Goal: Information Seeking & Learning: Learn about a topic

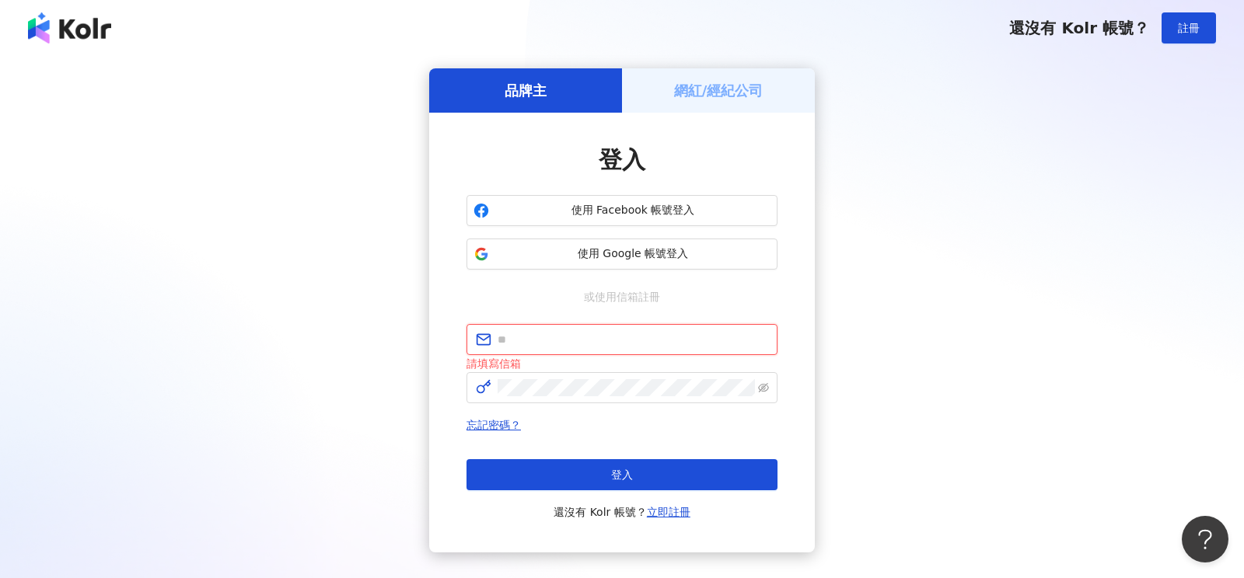
type input "**********"
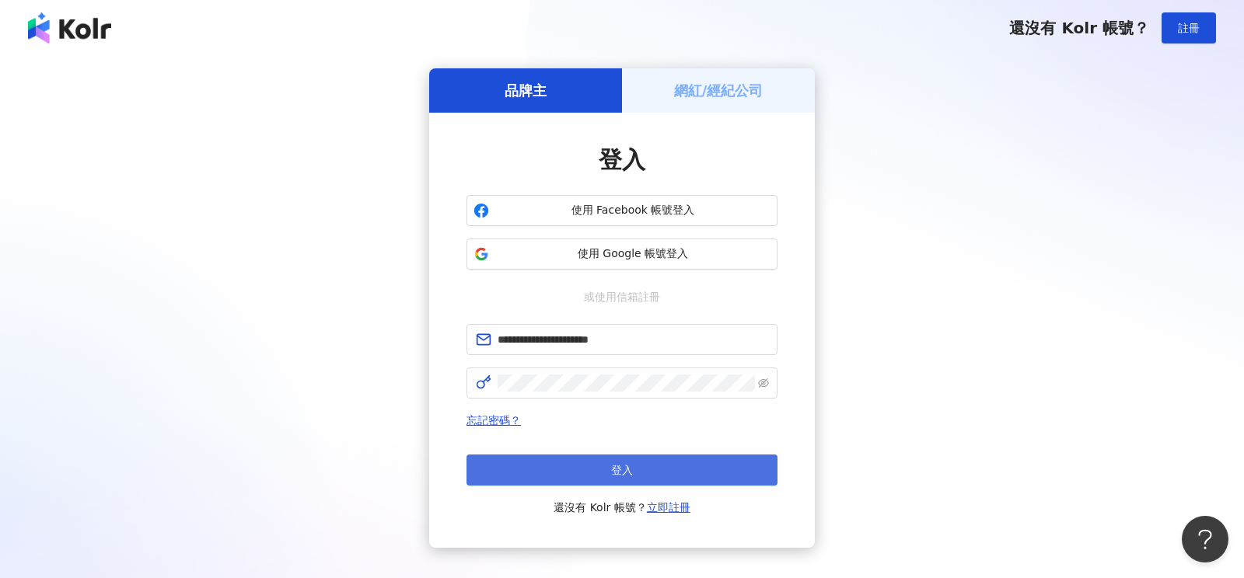
click at [609, 465] on button "登入" at bounding box center [621, 470] width 311 height 31
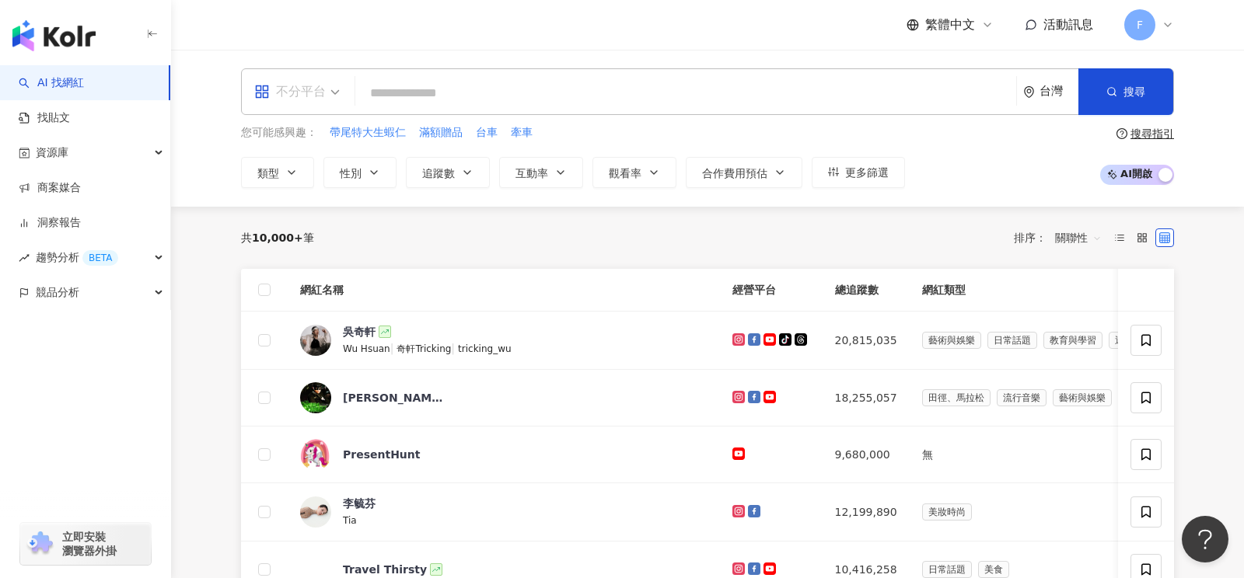
click at [328, 90] on span "不分平台" at bounding box center [297, 91] width 86 height 25
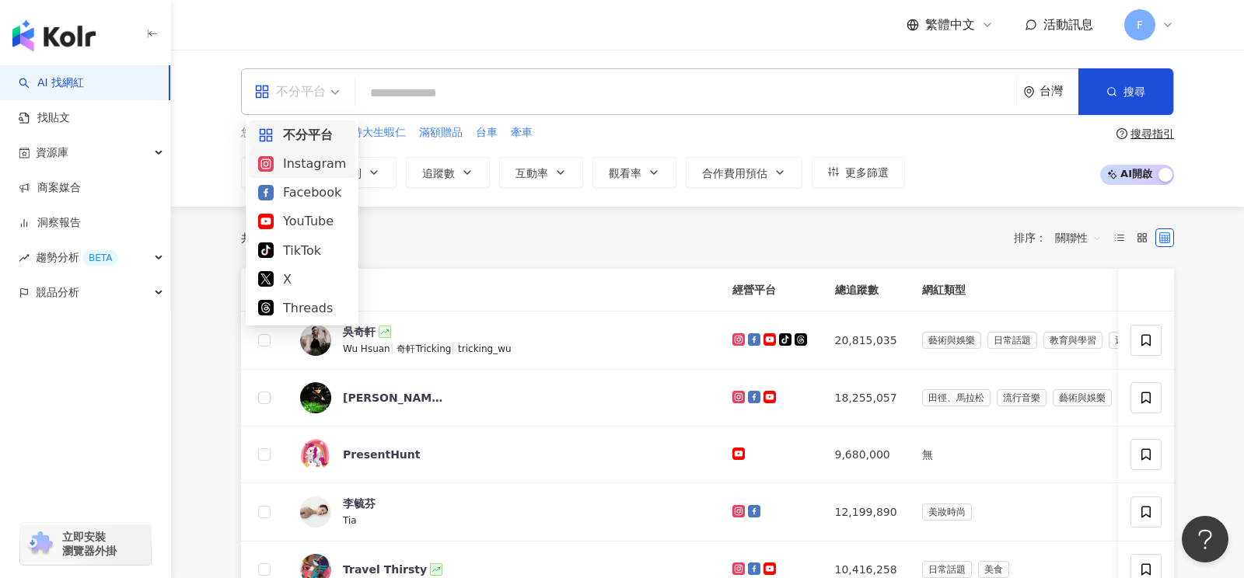
click at [310, 166] on div "Instagram" at bounding box center [302, 163] width 88 height 19
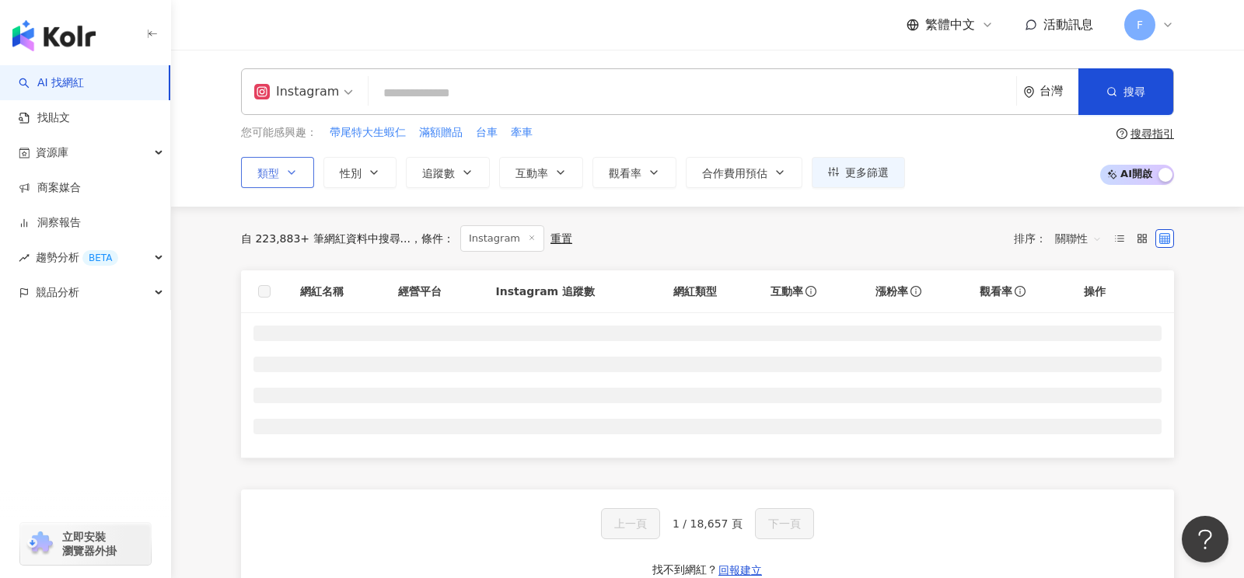
click at [301, 174] on button "類型" at bounding box center [277, 172] width 73 height 31
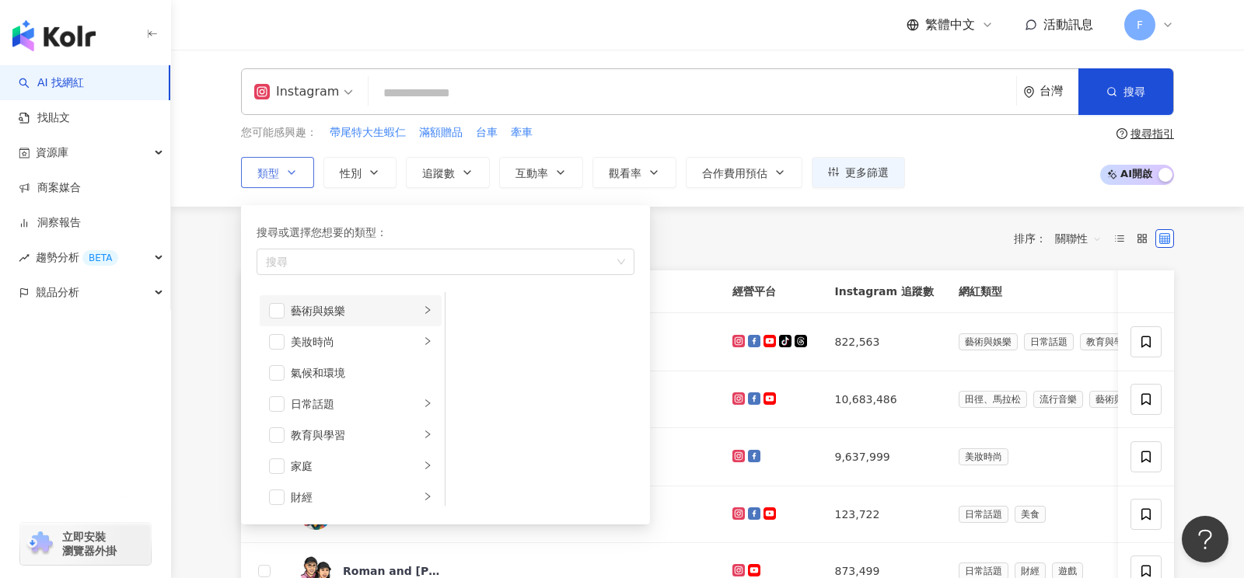
click at [429, 306] on icon "right" at bounding box center [427, 310] width 9 height 9
click at [428, 339] on icon "right" at bounding box center [427, 341] width 9 height 9
click at [429, 400] on icon "right" at bounding box center [427, 403] width 9 height 9
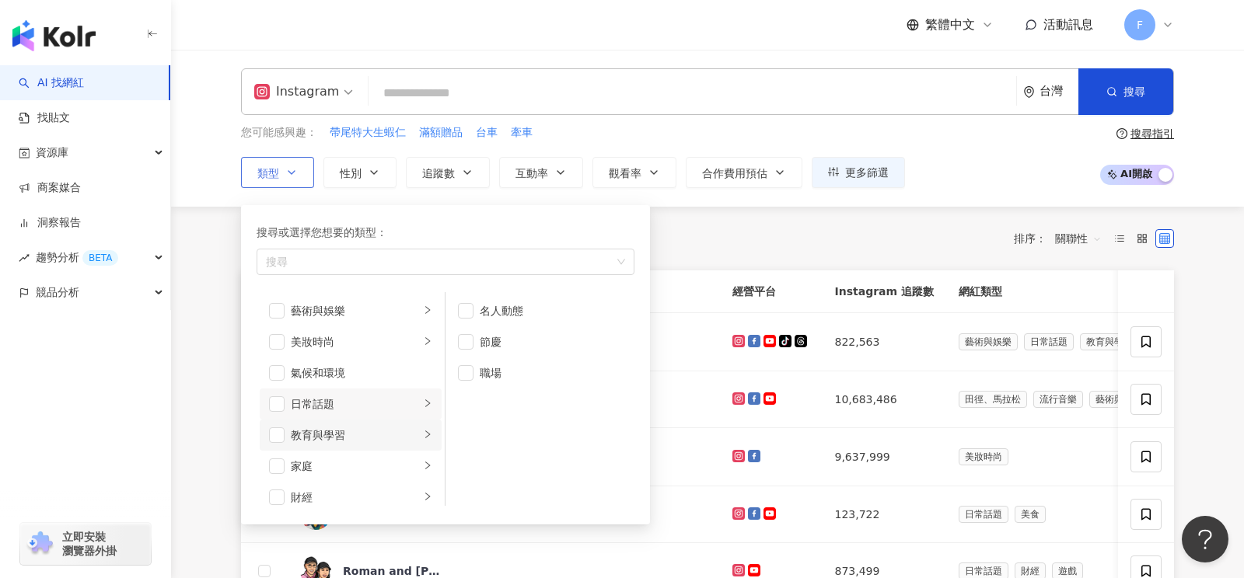
click at [428, 435] on icon "right" at bounding box center [427, 434] width 9 height 9
click at [421, 461] on li "家庭" at bounding box center [351, 466] width 182 height 31
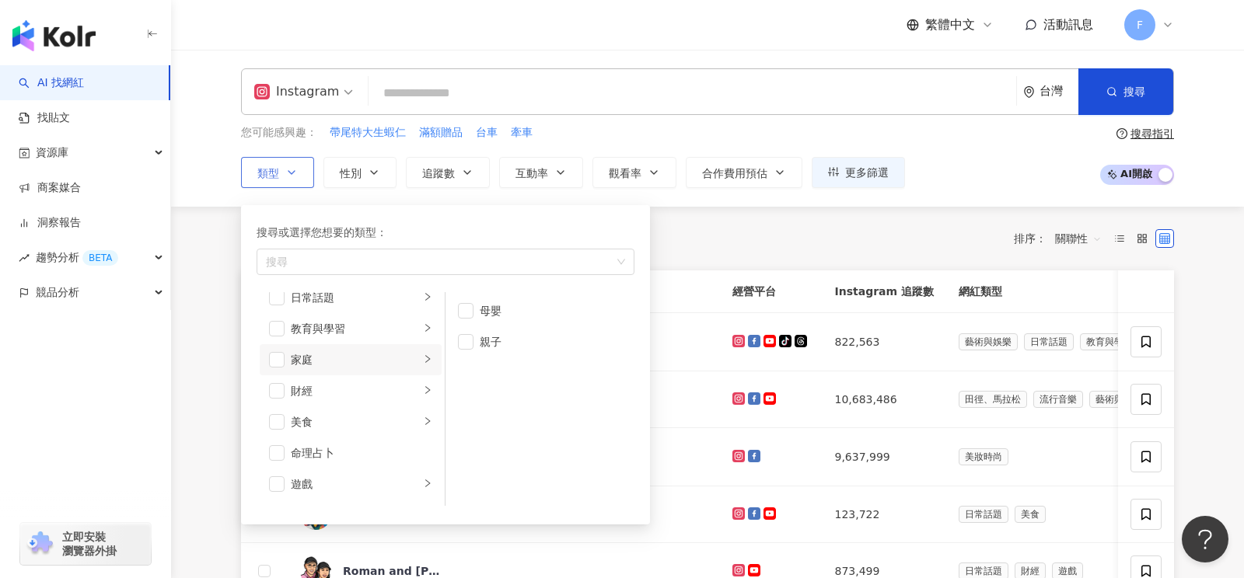
scroll to position [110, 0]
click at [430, 389] on icon "right" at bounding box center [427, 386] width 9 height 9
click at [430, 414] on icon "right" at bounding box center [427, 418] width 9 height 9
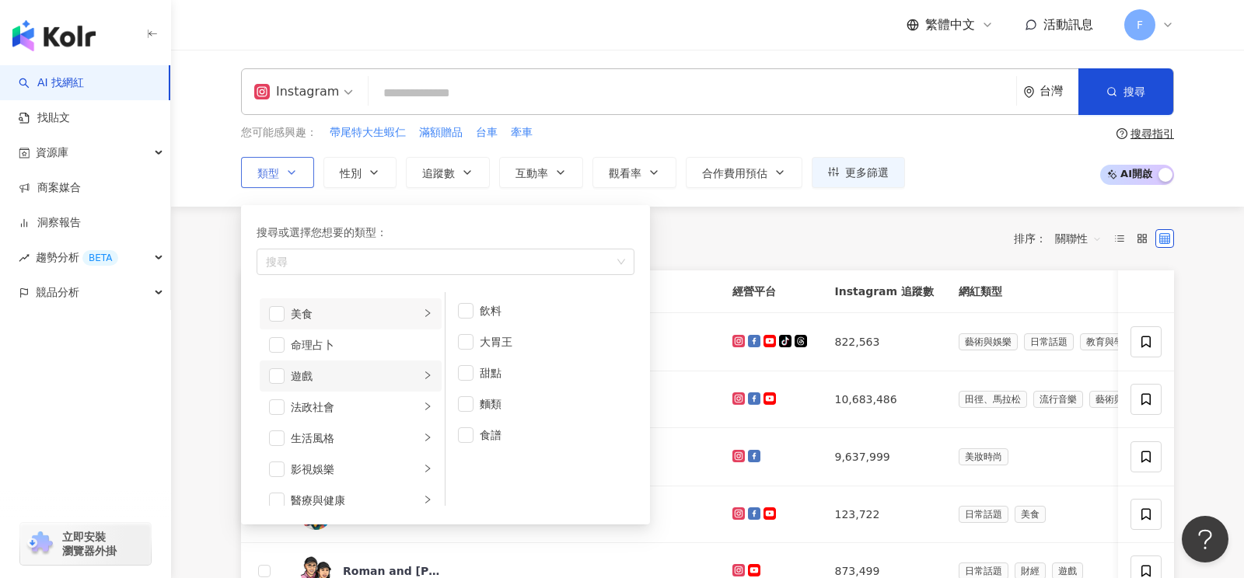
scroll to position [236, 0]
click at [423, 385] on icon "right" at bounding box center [427, 385] width 9 height 9
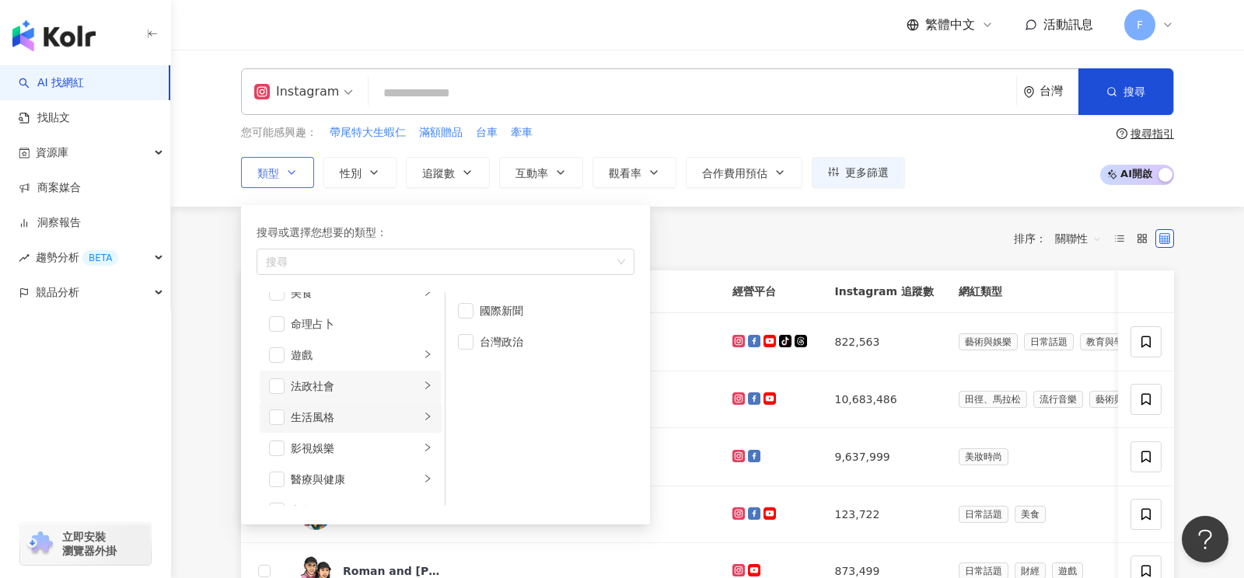
click at [424, 417] on icon "right" at bounding box center [427, 416] width 9 height 9
click at [427, 445] on icon "right" at bounding box center [427, 447] width 9 height 9
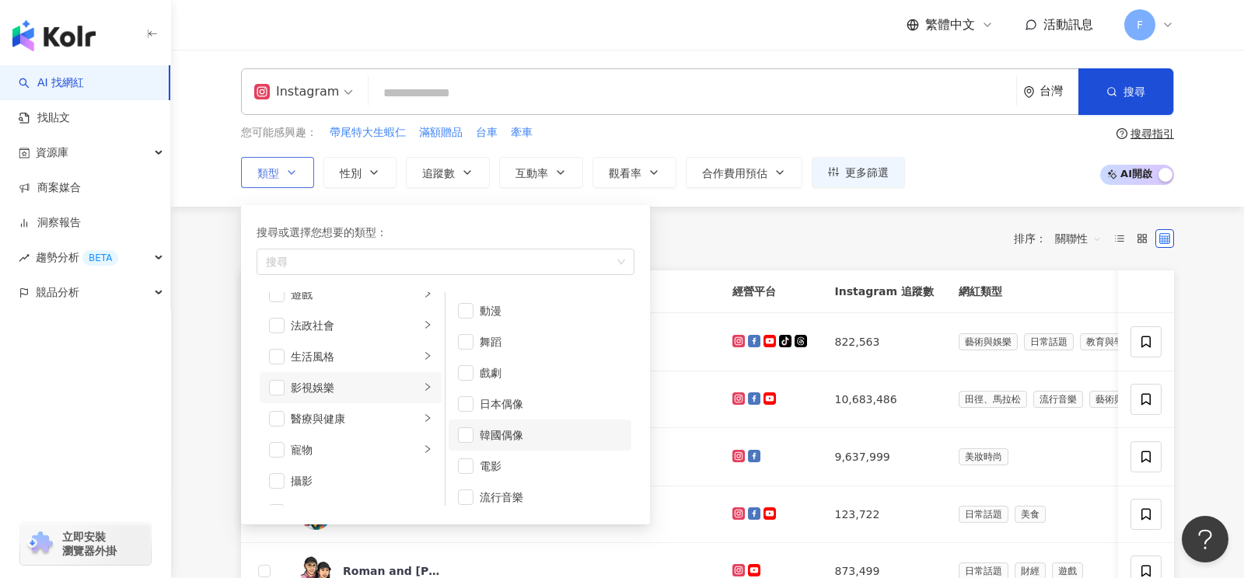
scroll to position [40, 0]
click at [430, 418] on icon "right" at bounding box center [427, 418] width 9 height 9
click at [425, 449] on icon "right" at bounding box center [427, 449] width 9 height 9
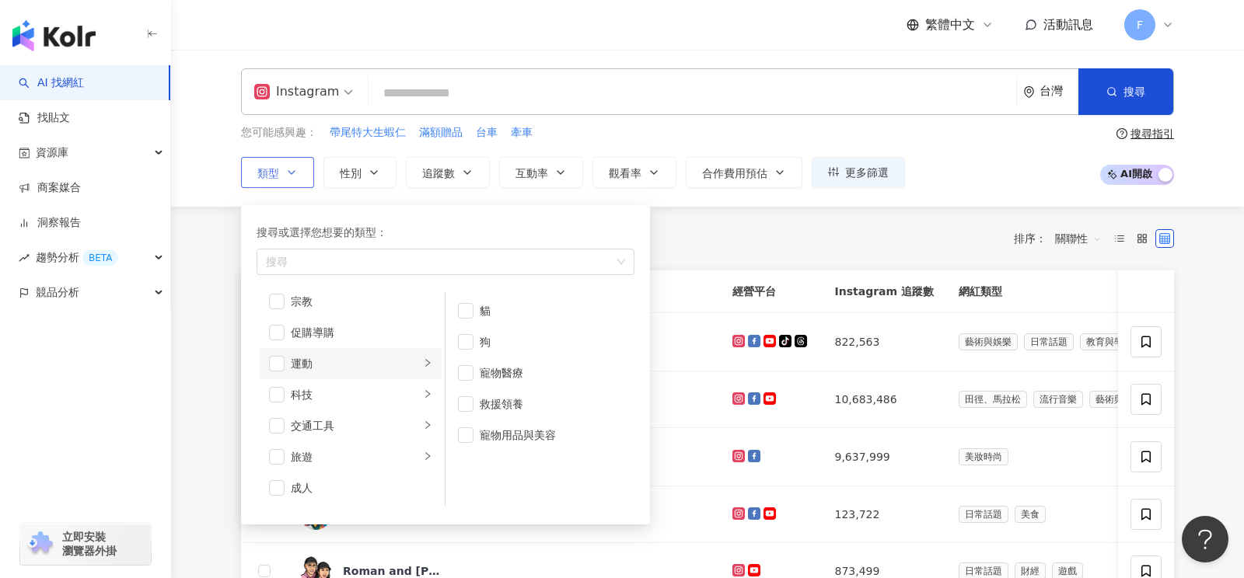
click at [428, 363] on icon "right" at bounding box center [427, 362] width 9 height 9
click at [432, 394] on li "科技" at bounding box center [351, 394] width 182 height 31
click at [425, 421] on icon "right" at bounding box center [427, 425] width 9 height 9
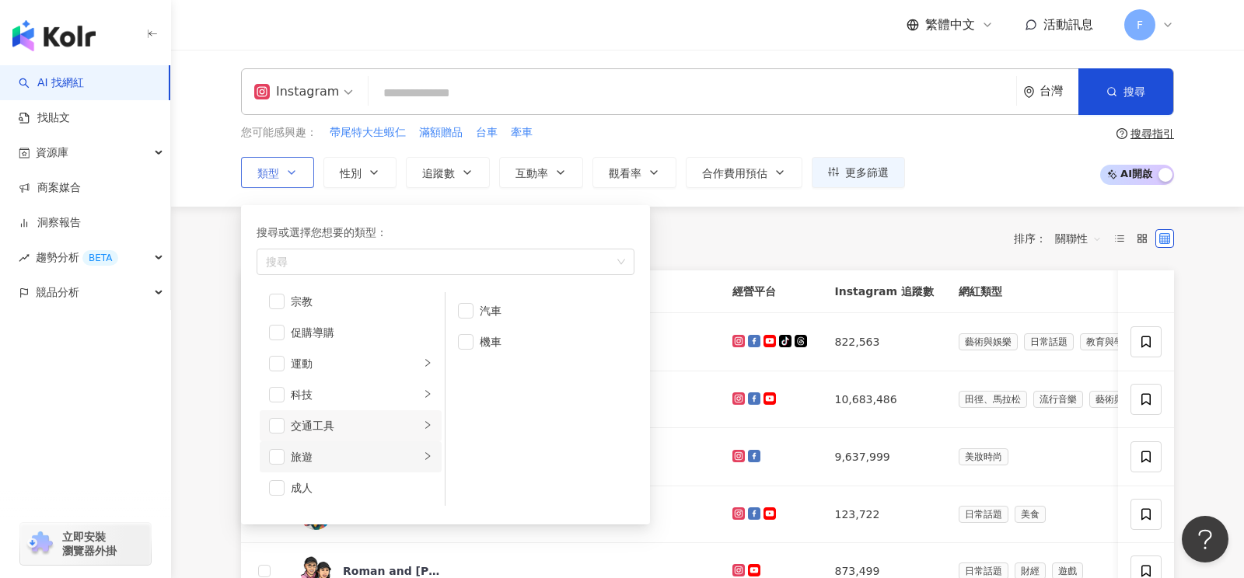
click at [428, 452] on icon "right" at bounding box center [427, 456] width 5 height 8
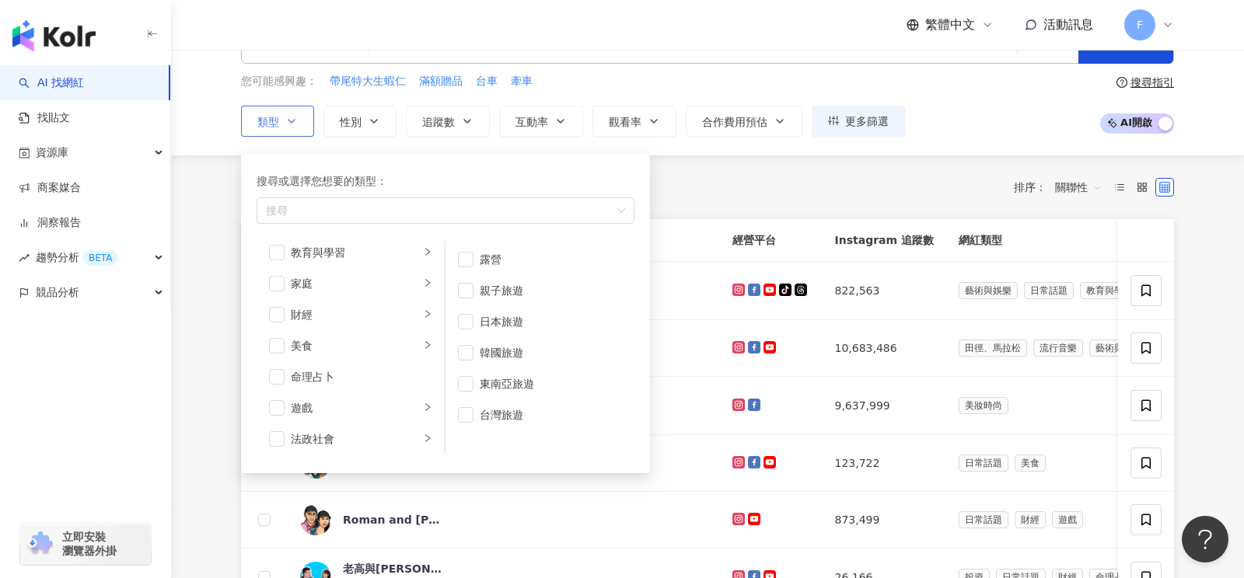
scroll to position [131, 0]
click at [428, 345] on icon "right" at bounding box center [427, 345] width 9 height 9
click at [500, 253] on div "飲料" at bounding box center [551, 259] width 142 height 17
click at [747, 194] on div "共 10,000+ 筆 條件 ： Instagram 重置 排序： 關聯性" at bounding box center [707, 187] width 933 height 26
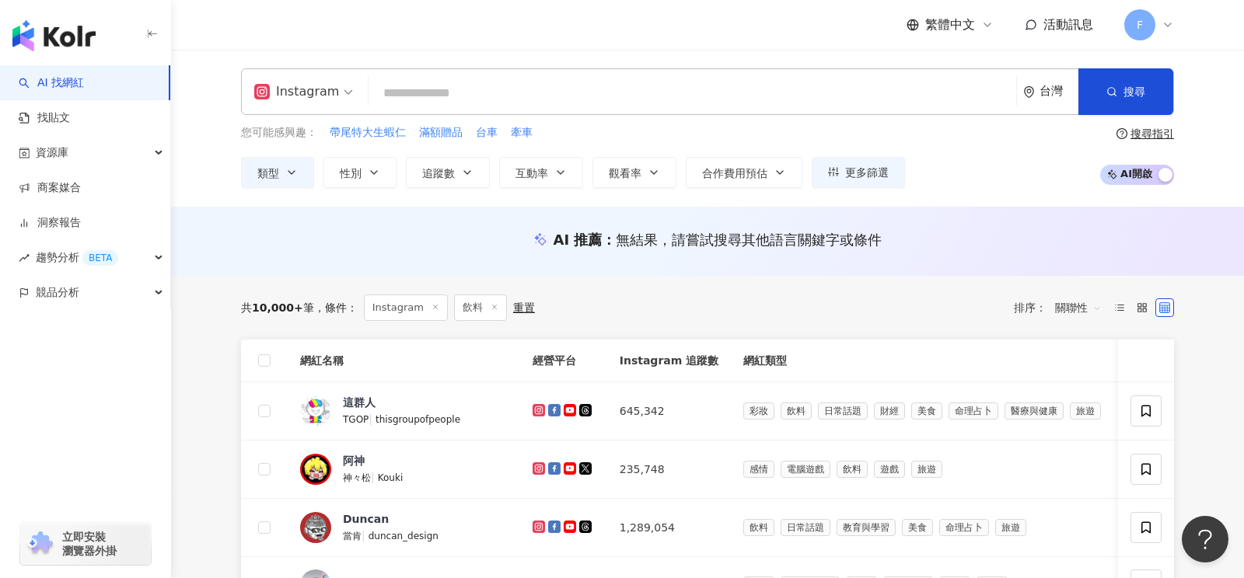
click at [1078, 313] on span "關聯性" at bounding box center [1078, 307] width 47 height 25
click at [1085, 367] on div "追蹤數" at bounding box center [1078, 364] width 39 height 17
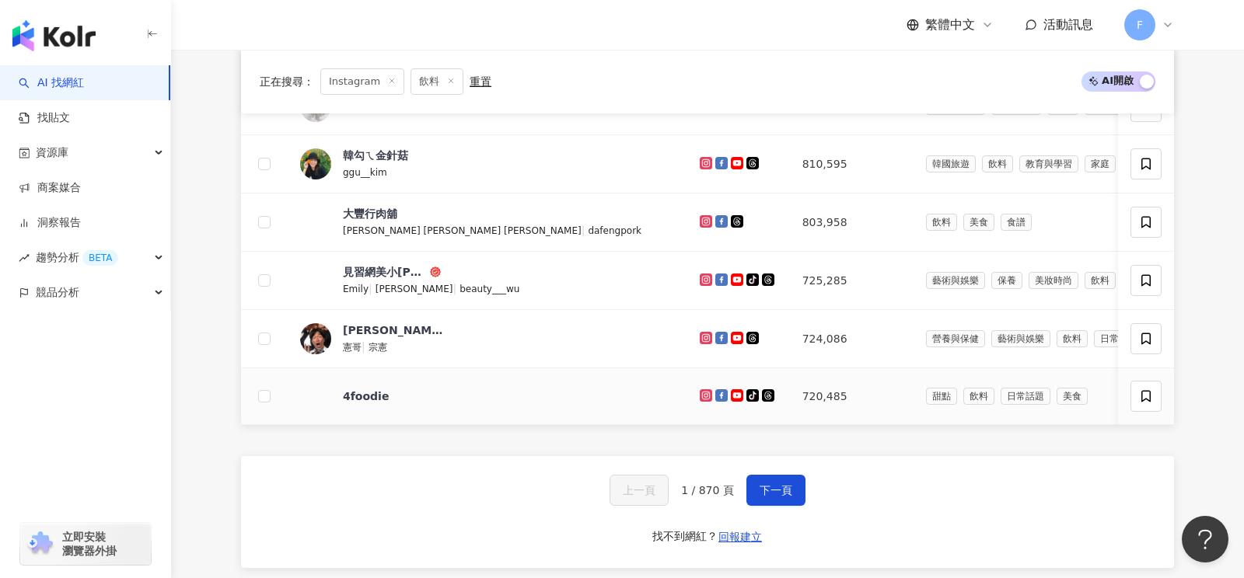
scroll to position [656, 0]
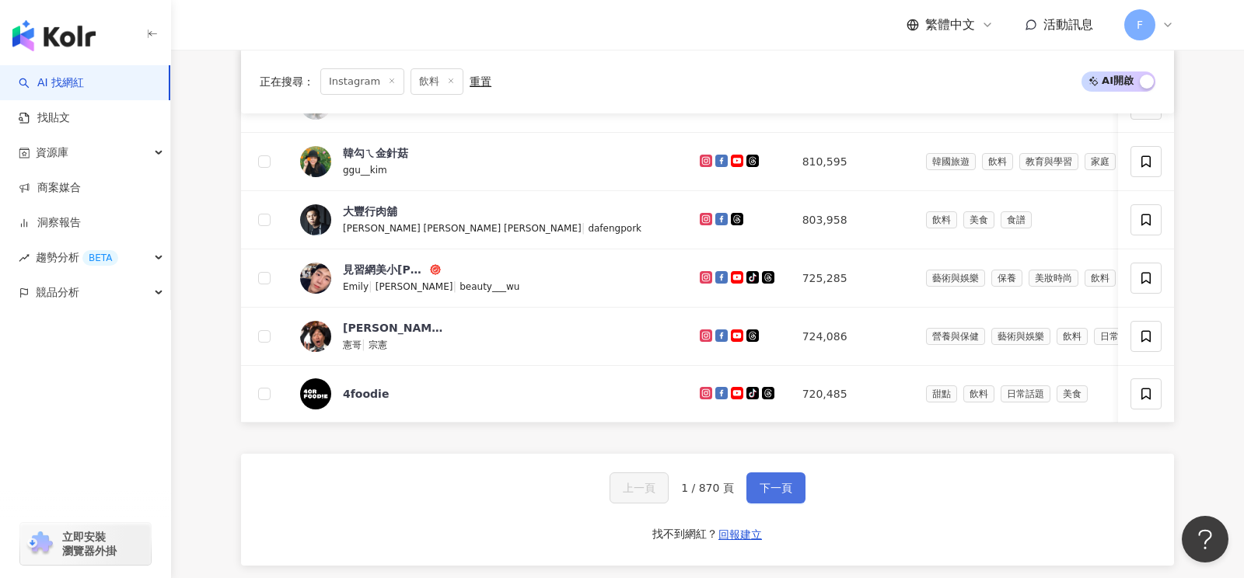
click at [765, 482] on span "下一頁" at bounding box center [776, 488] width 33 height 12
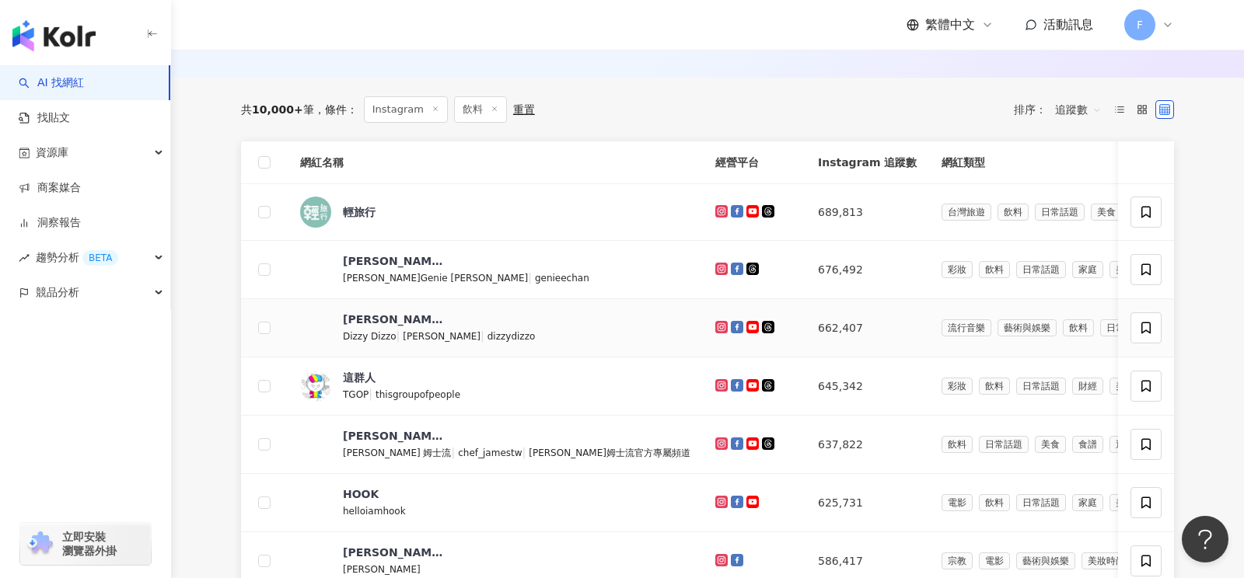
scroll to position [0, 0]
